Goal: Subscribe to service/newsletter

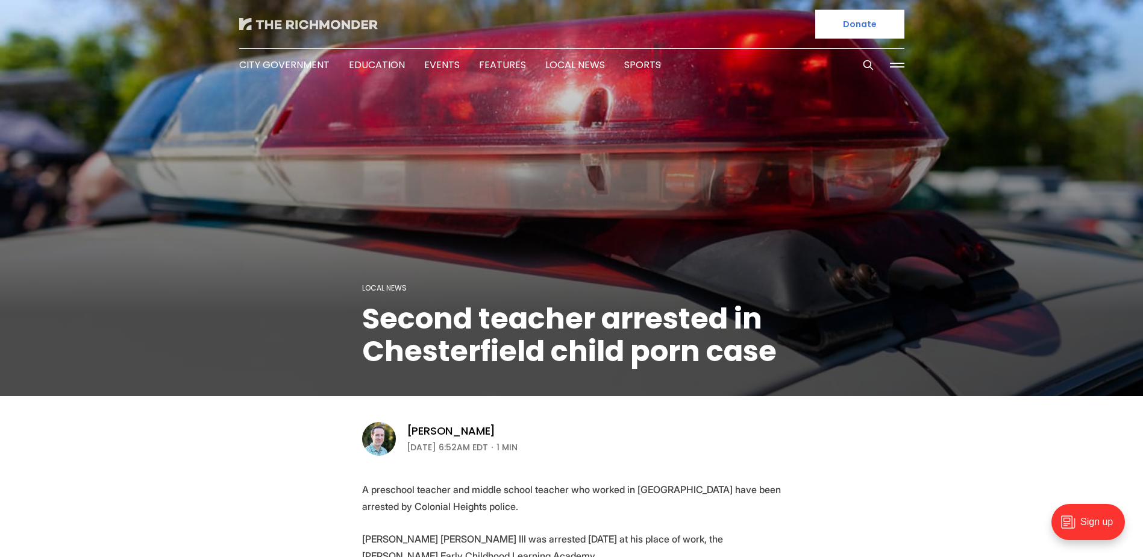
click at [348, 19] on img at bounding box center [308, 24] width 139 height 12
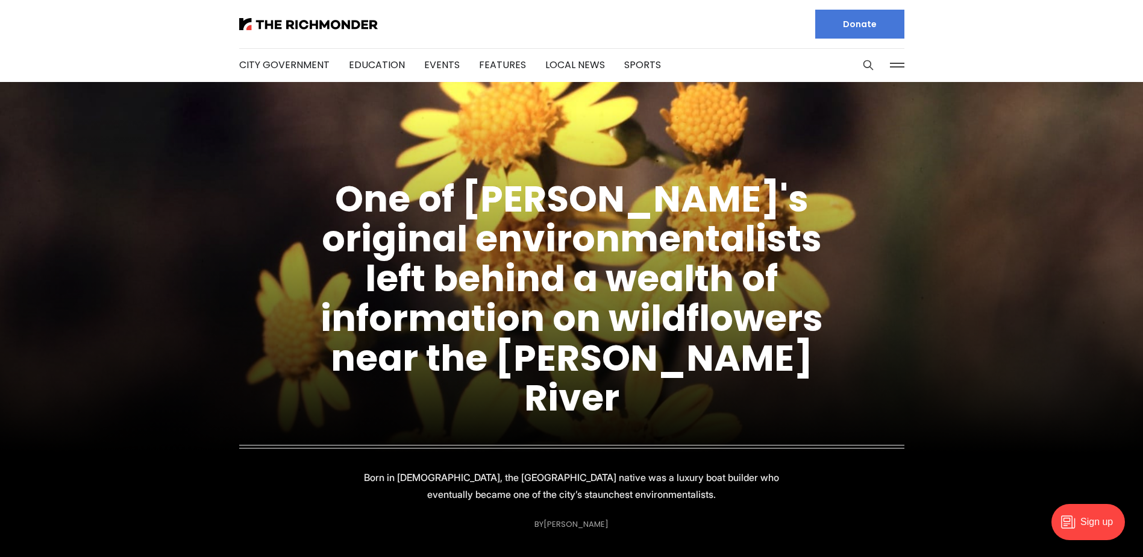
click at [1090, 512] on div "Sign up" at bounding box center [1089, 522] width 74 height 36
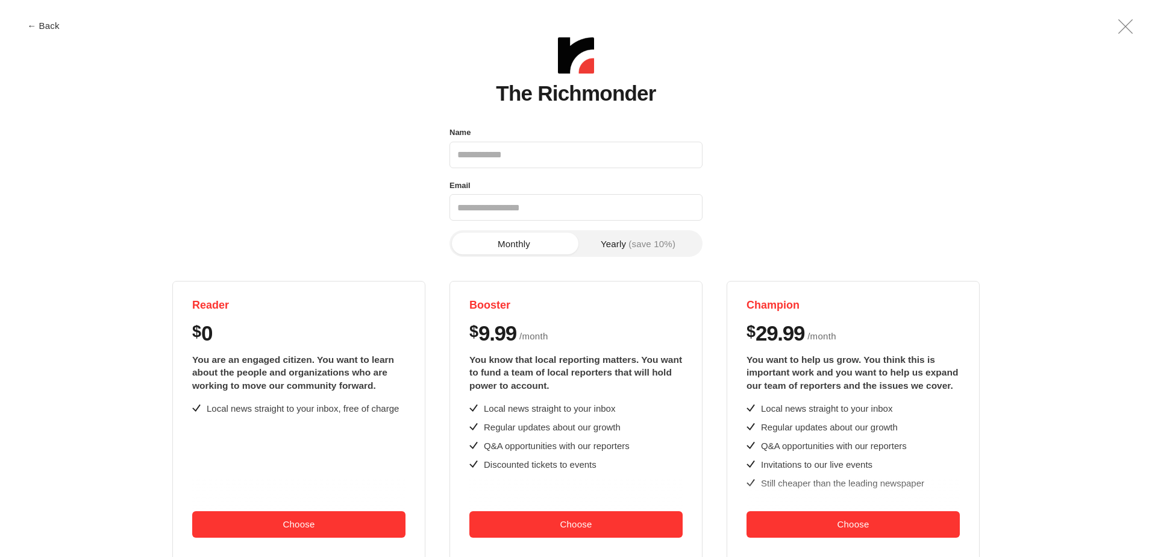
click at [572, 148] on input "Name" at bounding box center [576, 155] width 253 height 27
type input "**********"
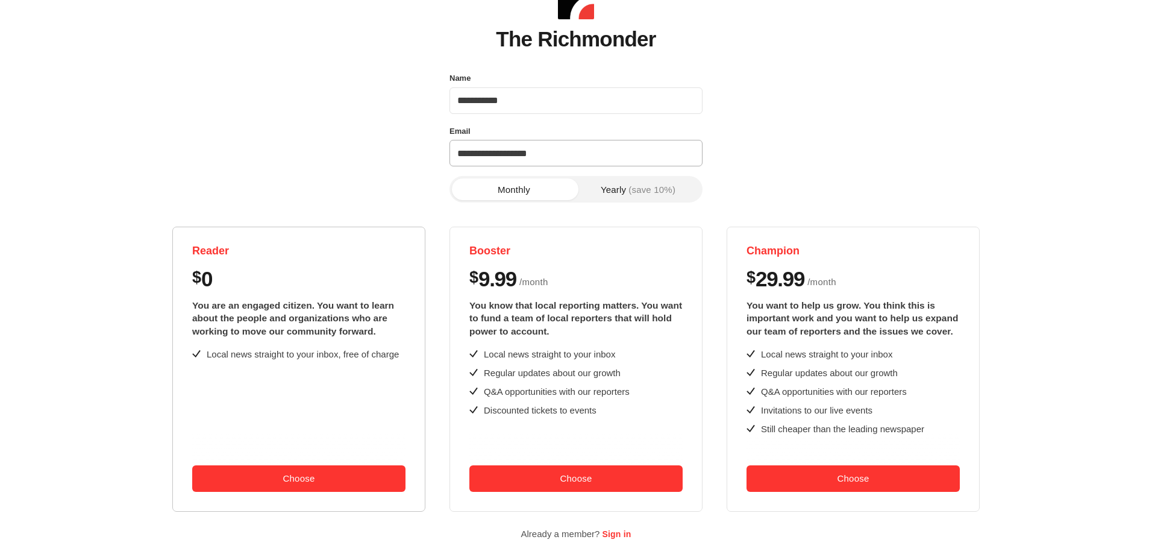
scroll to position [109, 0]
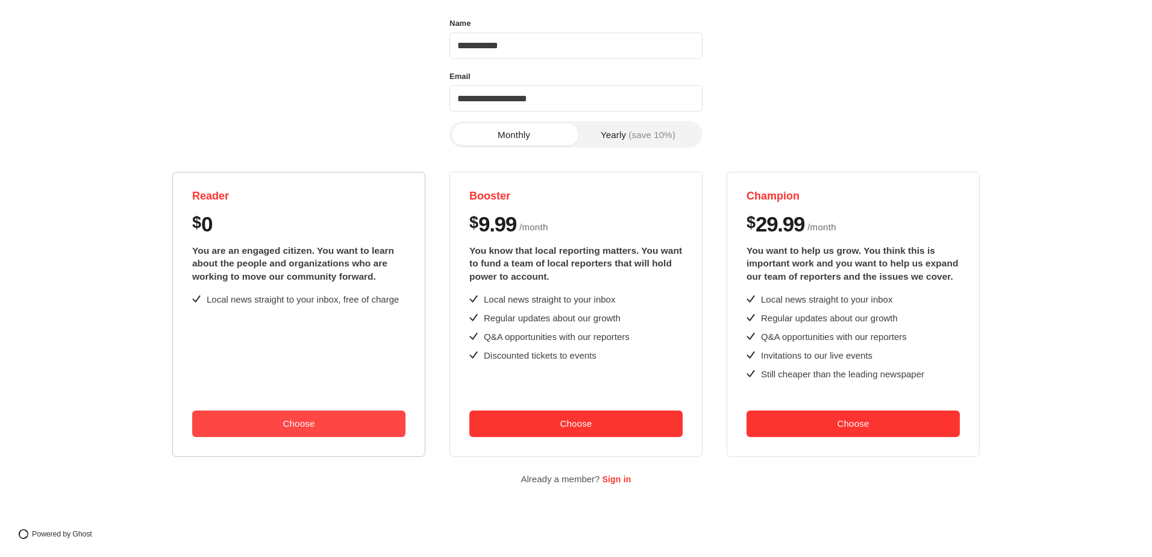
click at [310, 422] on button "Choose" at bounding box center [298, 423] width 213 height 27
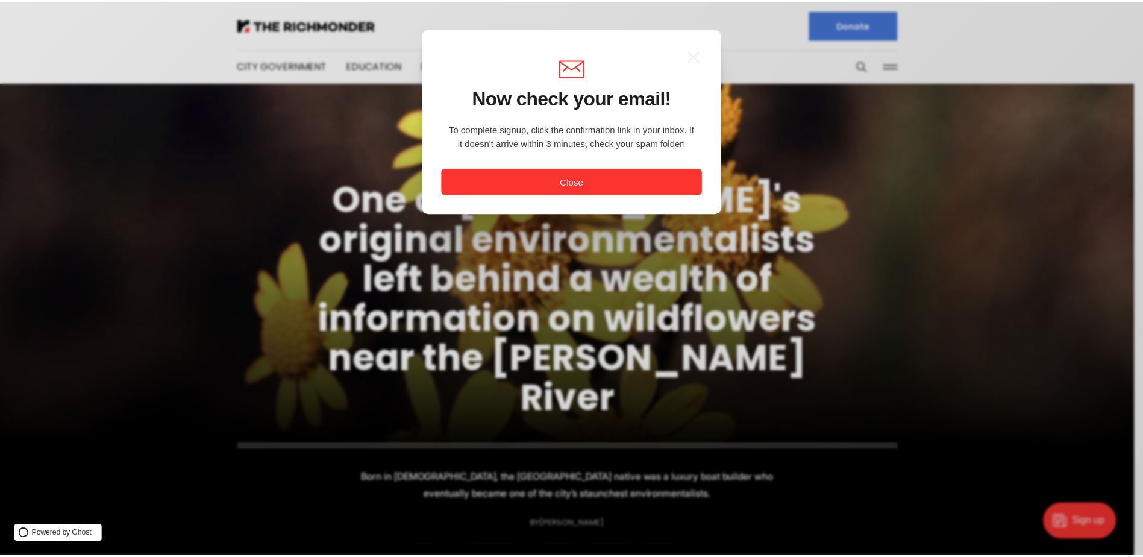
scroll to position [0, 0]
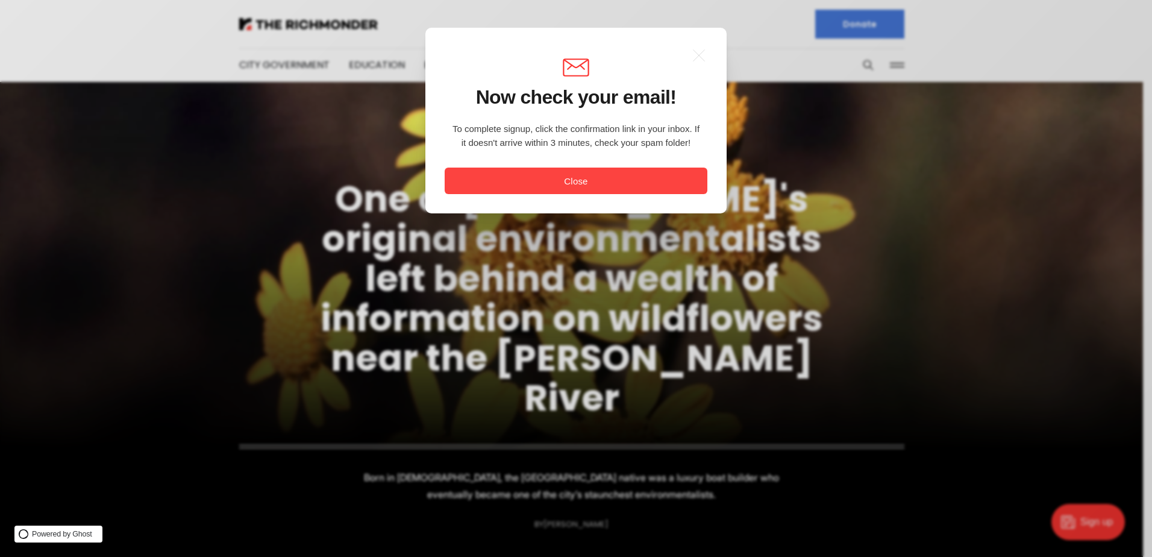
click at [616, 172] on button "Close" at bounding box center [576, 181] width 263 height 27
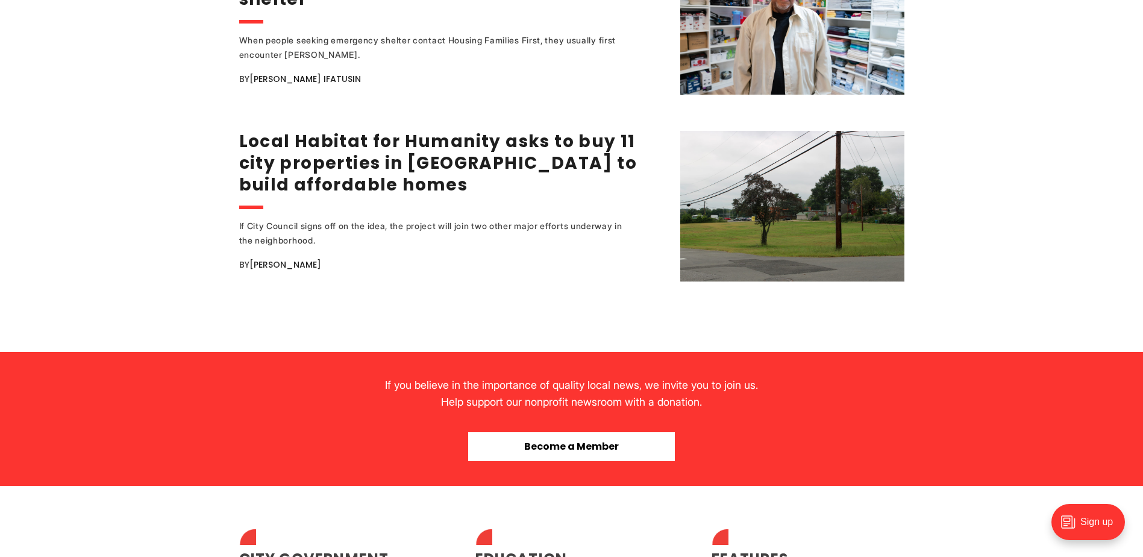
scroll to position [2531, 0]
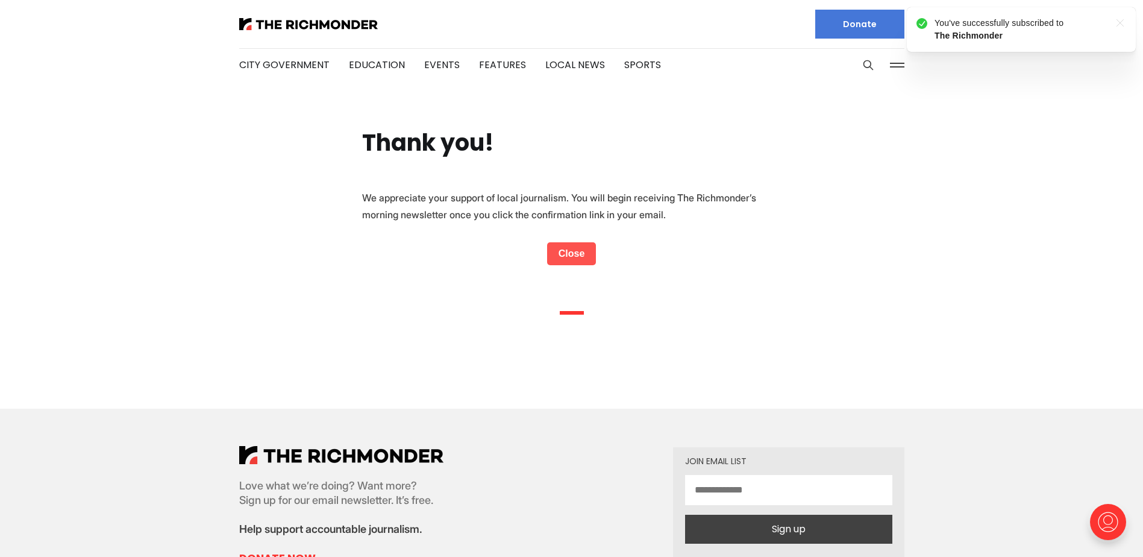
click at [575, 256] on link "Close" at bounding box center [571, 253] width 49 height 23
